Goal: Download file/media

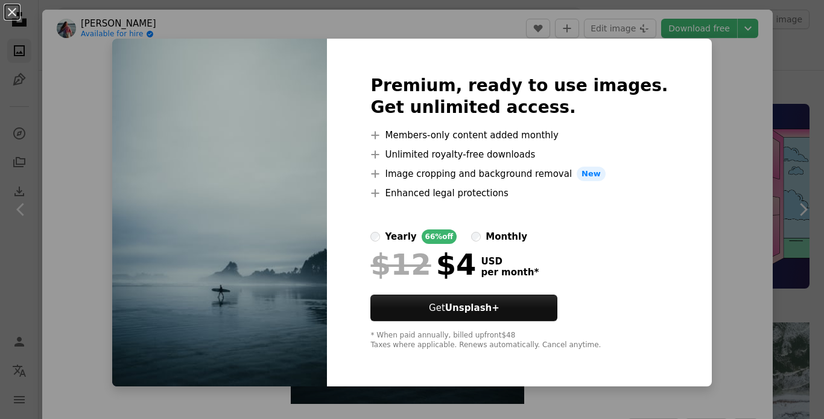
scroll to position [558, 0]
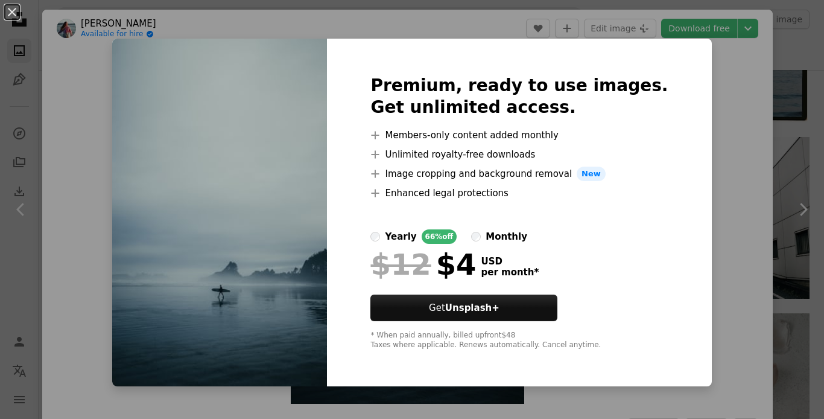
click at [708, 161] on div "An X shape Premium, ready to use images. Get unlimited access. A plus sign Memb…" at bounding box center [412, 209] width 824 height 419
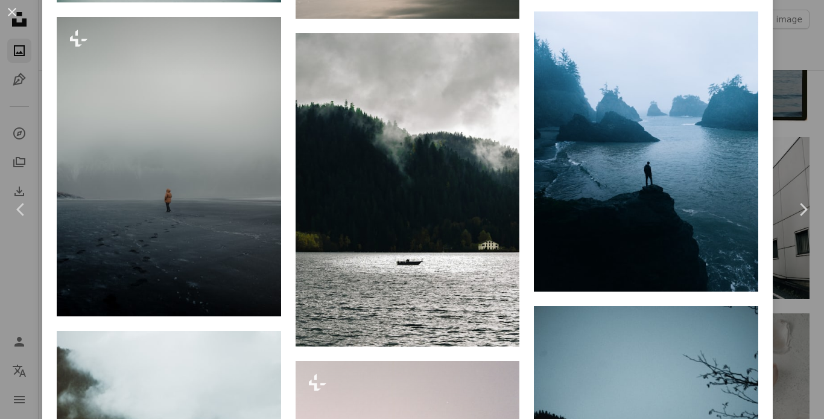
scroll to position [2502, 0]
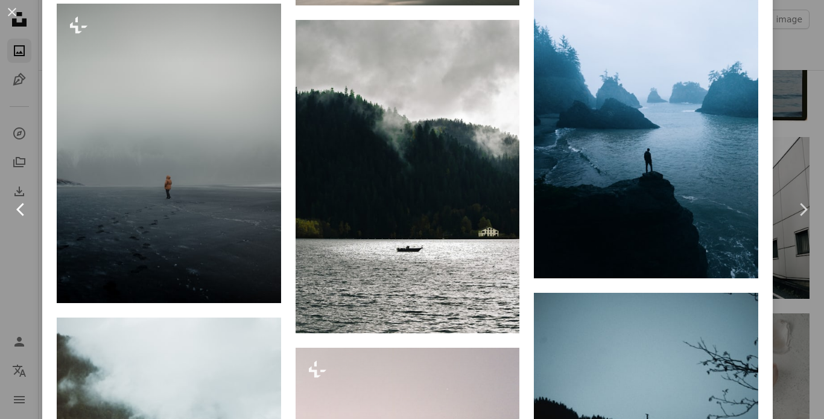
click at [17, 186] on link "Chevron left" at bounding box center [21, 209] width 42 height 116
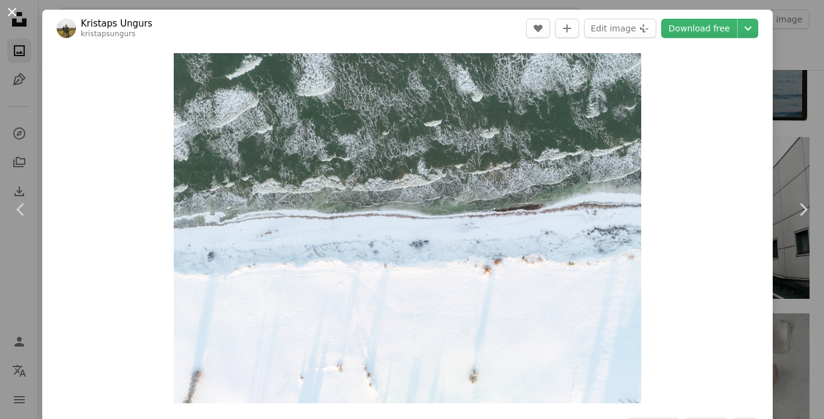
click at [5, 5] on button "An X shape" at bounding box center [12, 12] width 14 height 14
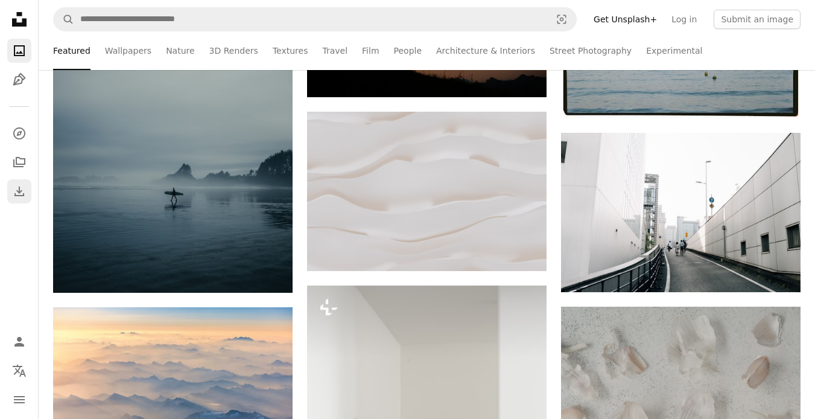
click at [14, 194] on icon "Download" at bounding box center [19, 191] width 14 height 14
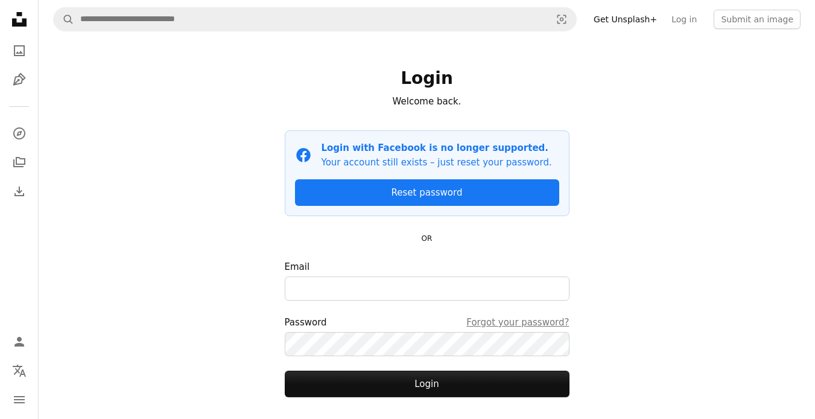
click at [751, 7] on nav "A magnifying glass Visual search Get Unsplash+ Log in Submit an image" at bounding box center [427, 19] width 776 height 39
